Goal: Understand site structure: Understand site structure

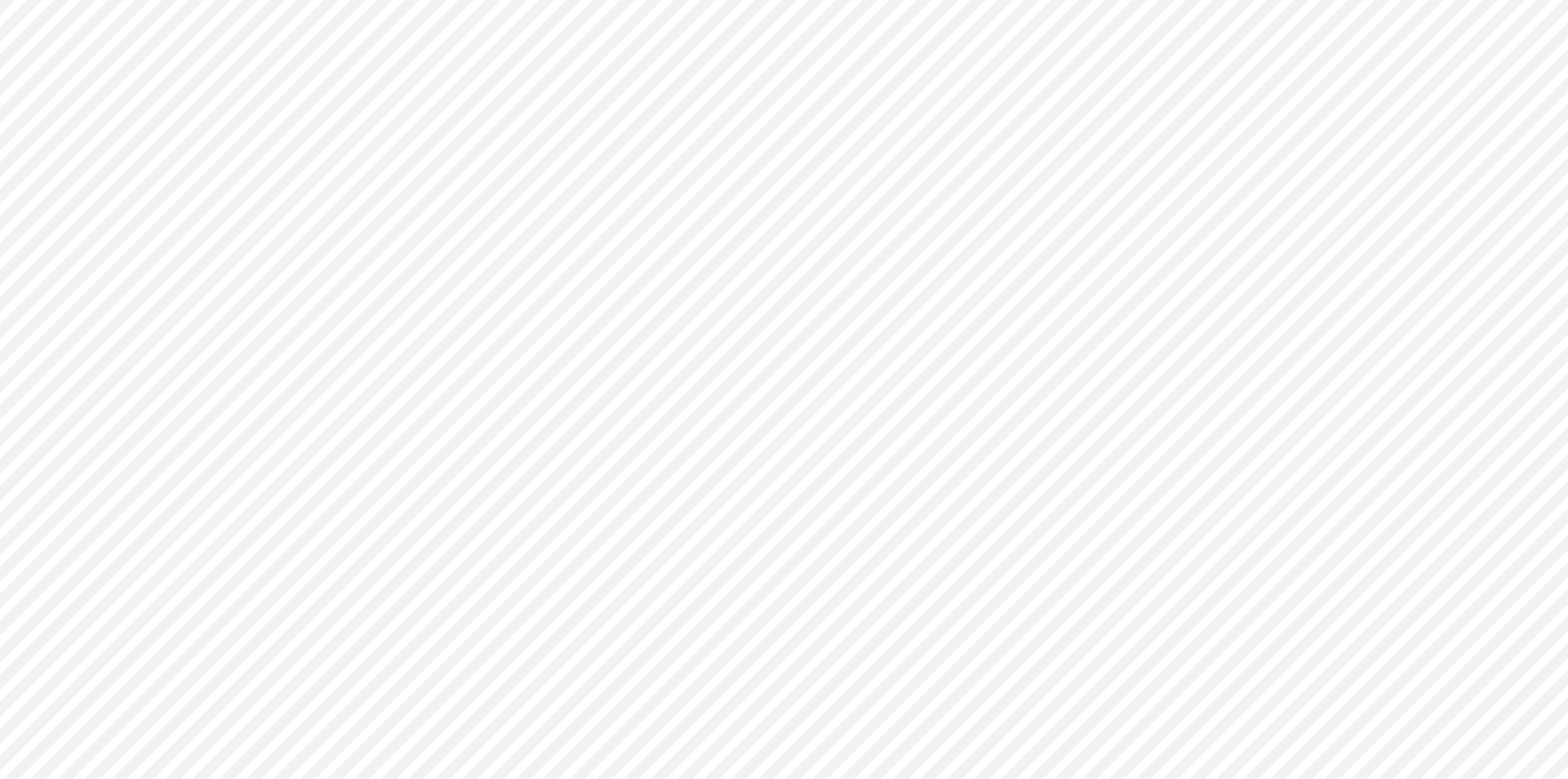
type input "0"
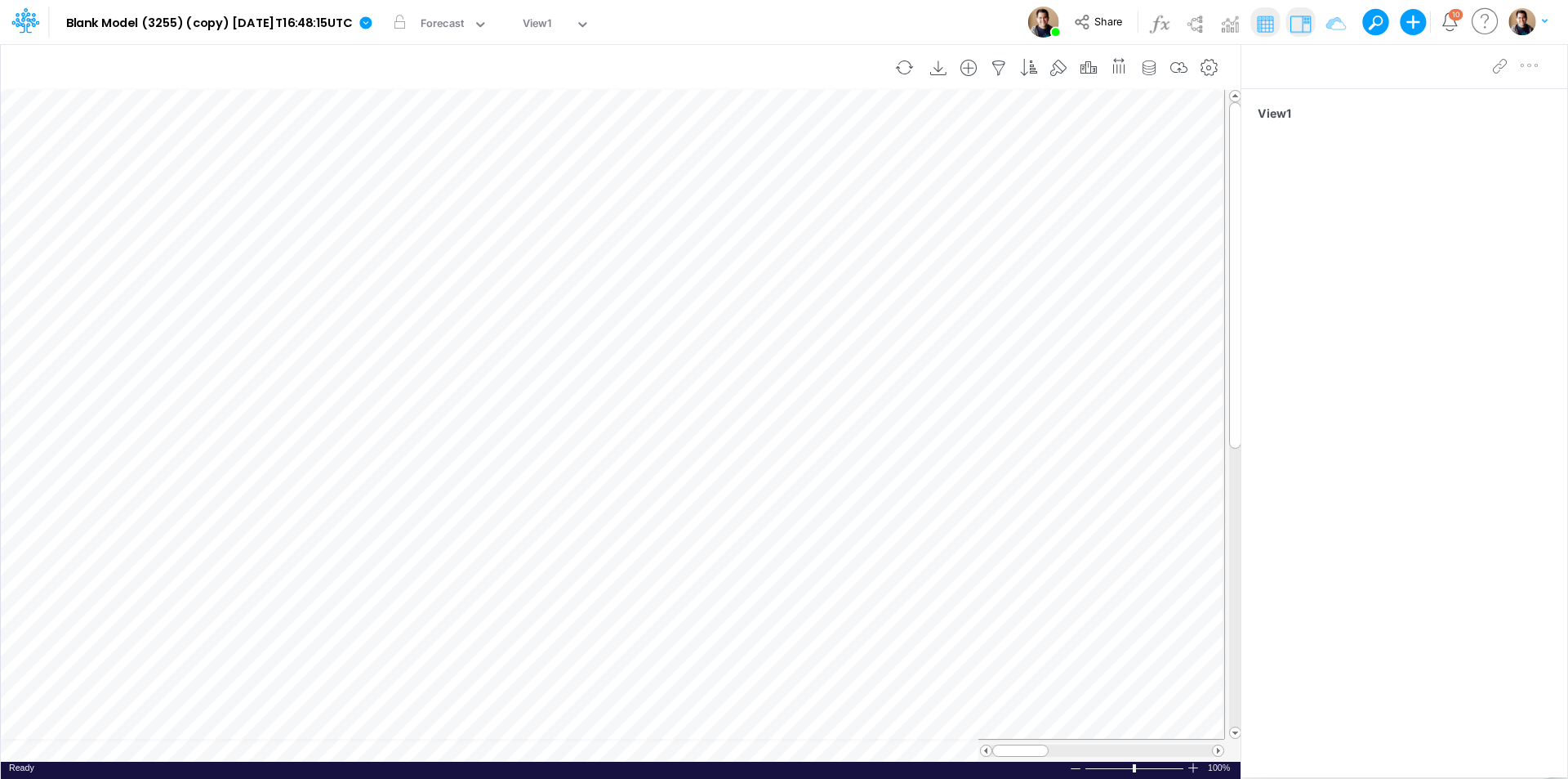
scroll to position [8, 1]
